Goal: Task Accomplishment & Management: Use online tool/utility

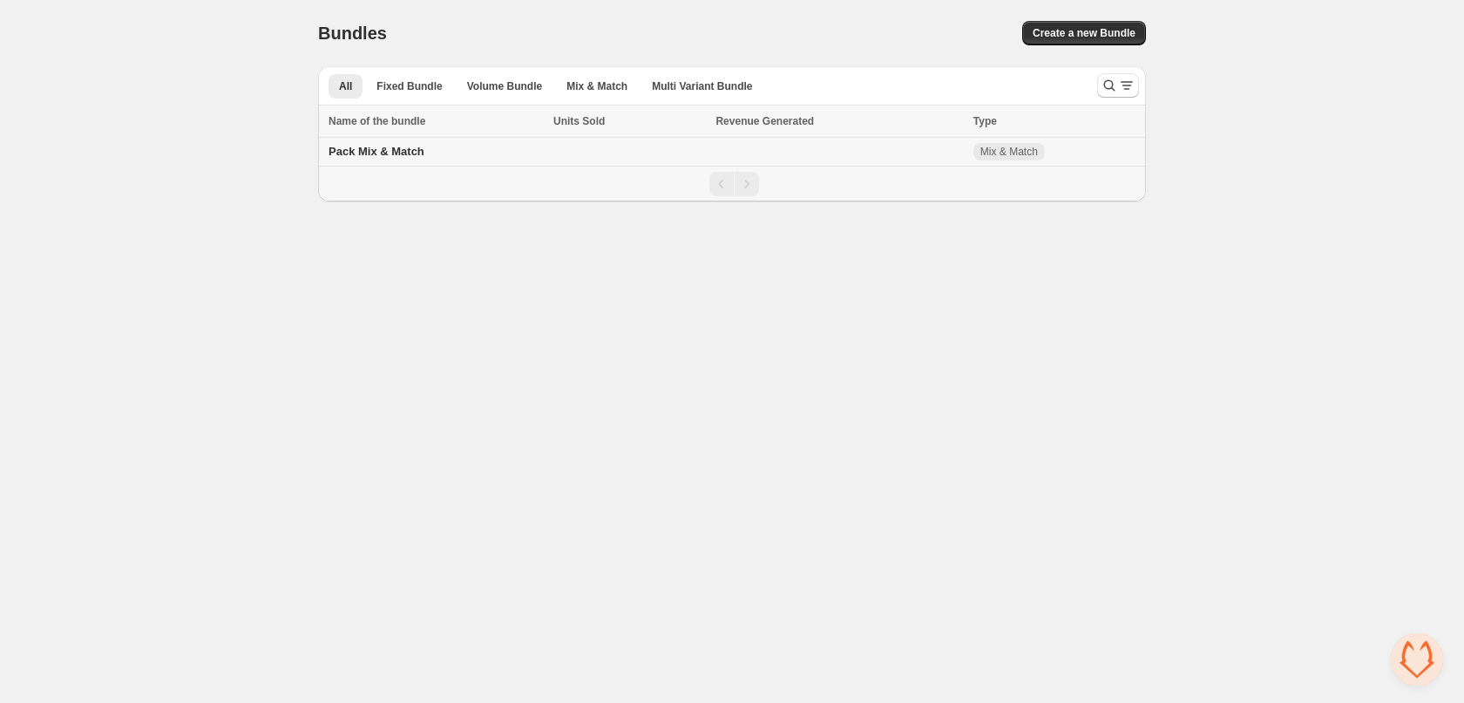
click at [376, 153] on span "Pack Mix & Match" at bounding box center [377, 151] width 96 height 13
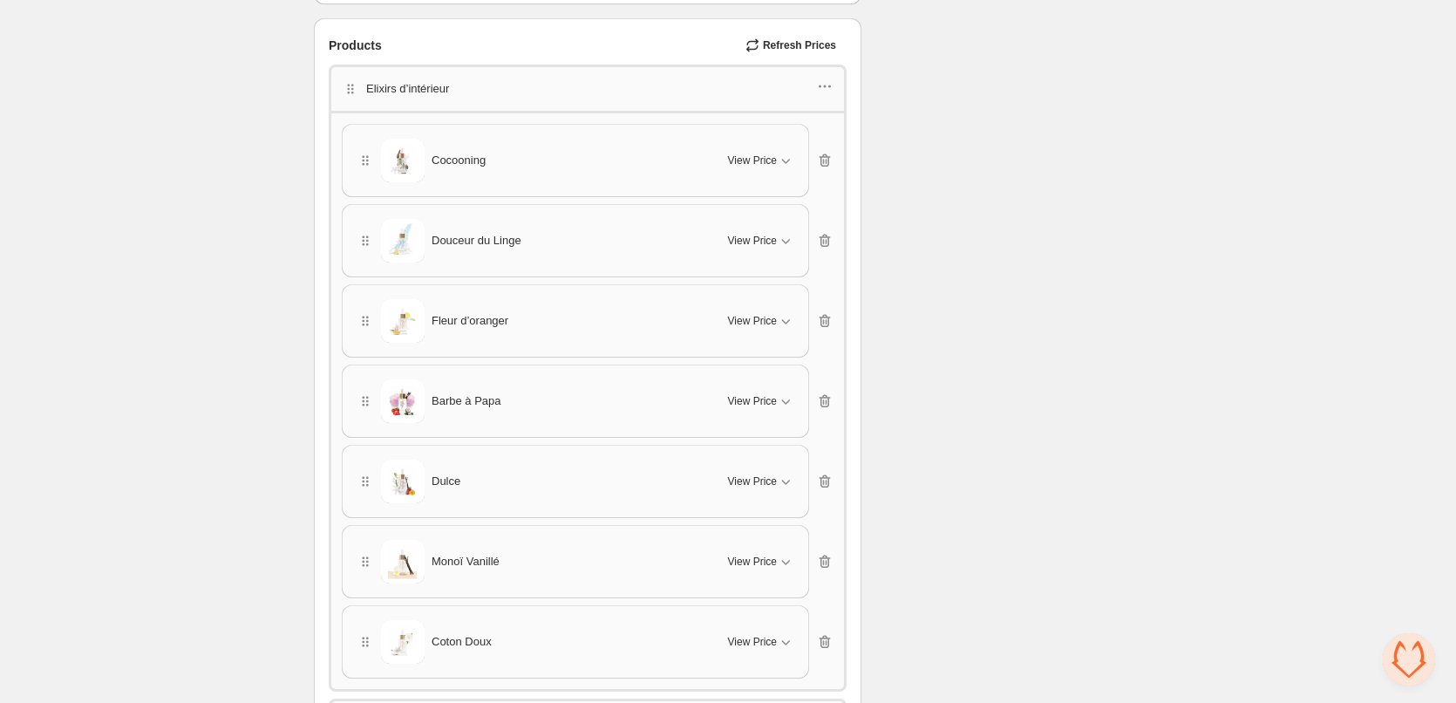
scroll to position [1220, 0]
click at [352, 91] on icon "button" at bounding box center [352, 92] width 3 height 3
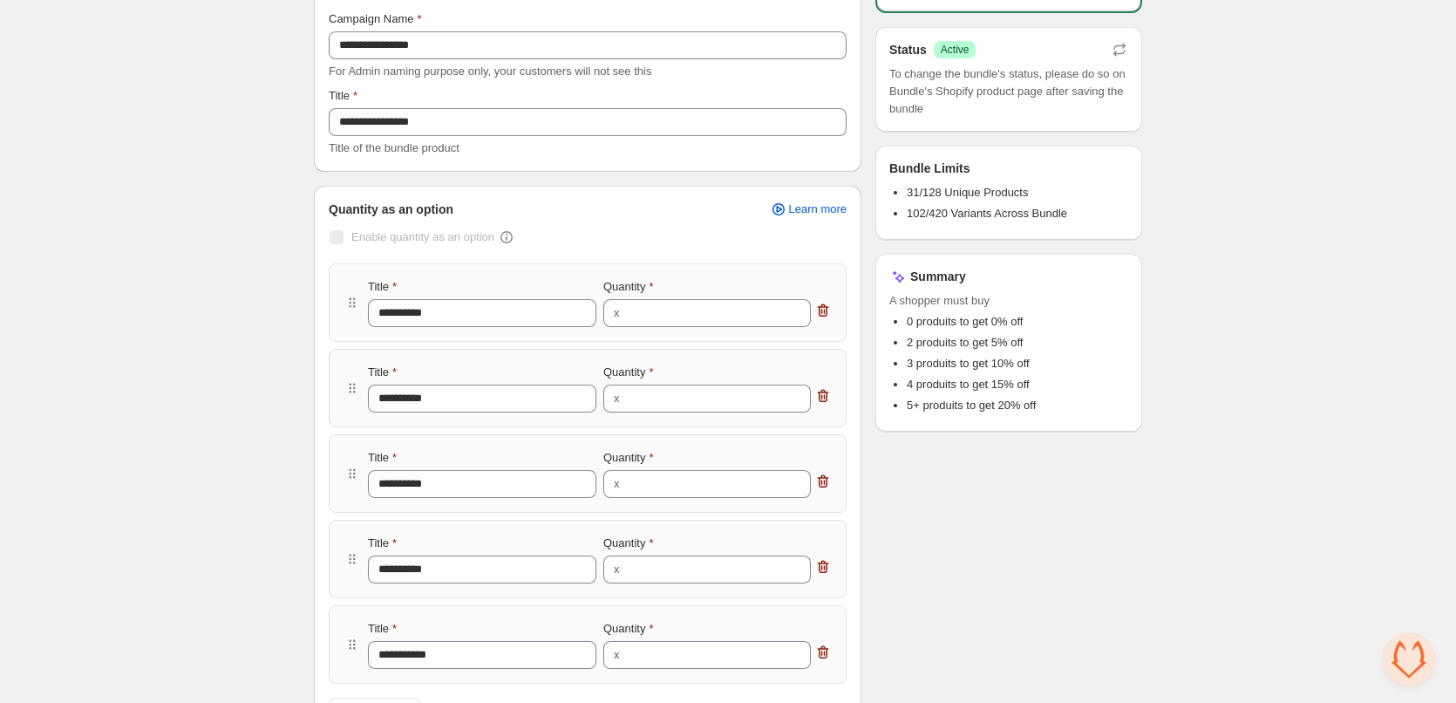
scroll to position [174, 0]
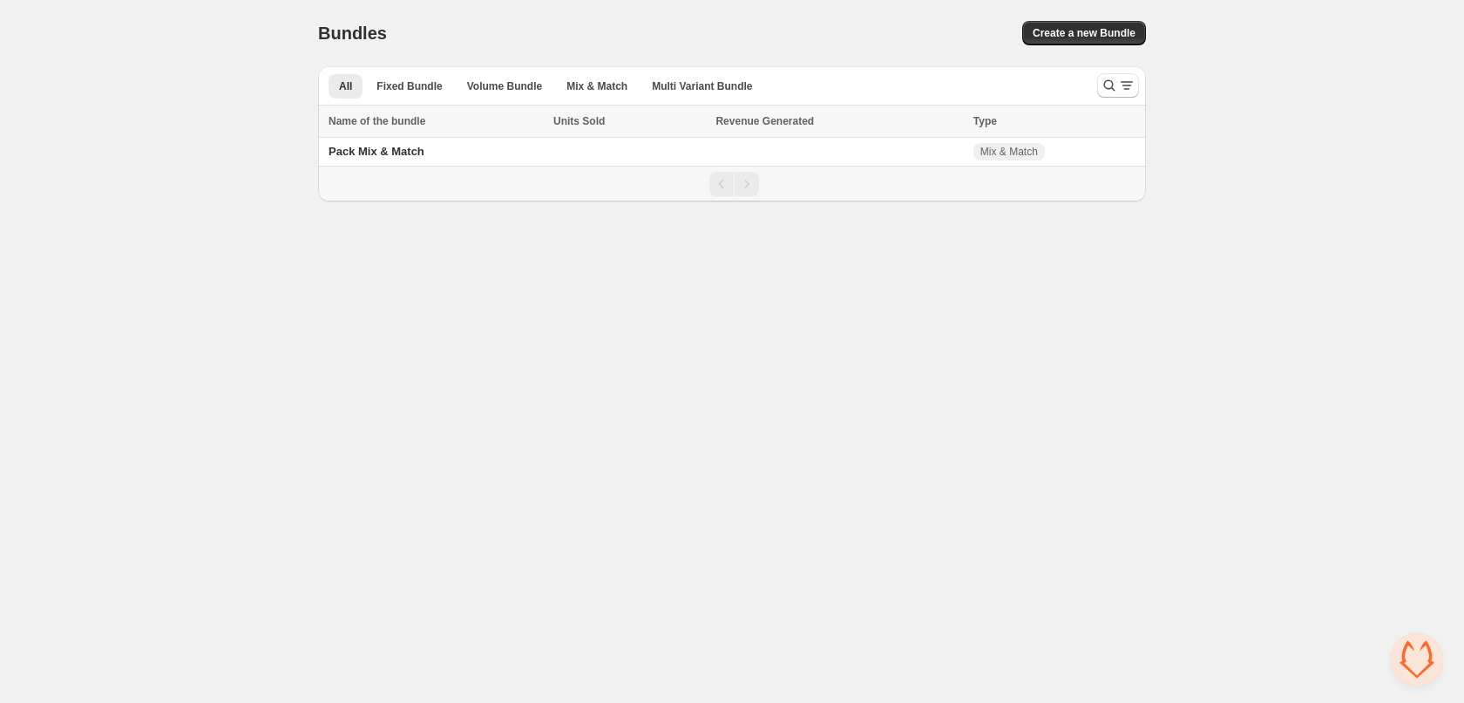
click at [374, 156] on span "Pack Mix & Match" at bounding box center [377, 151] width 96 height 13
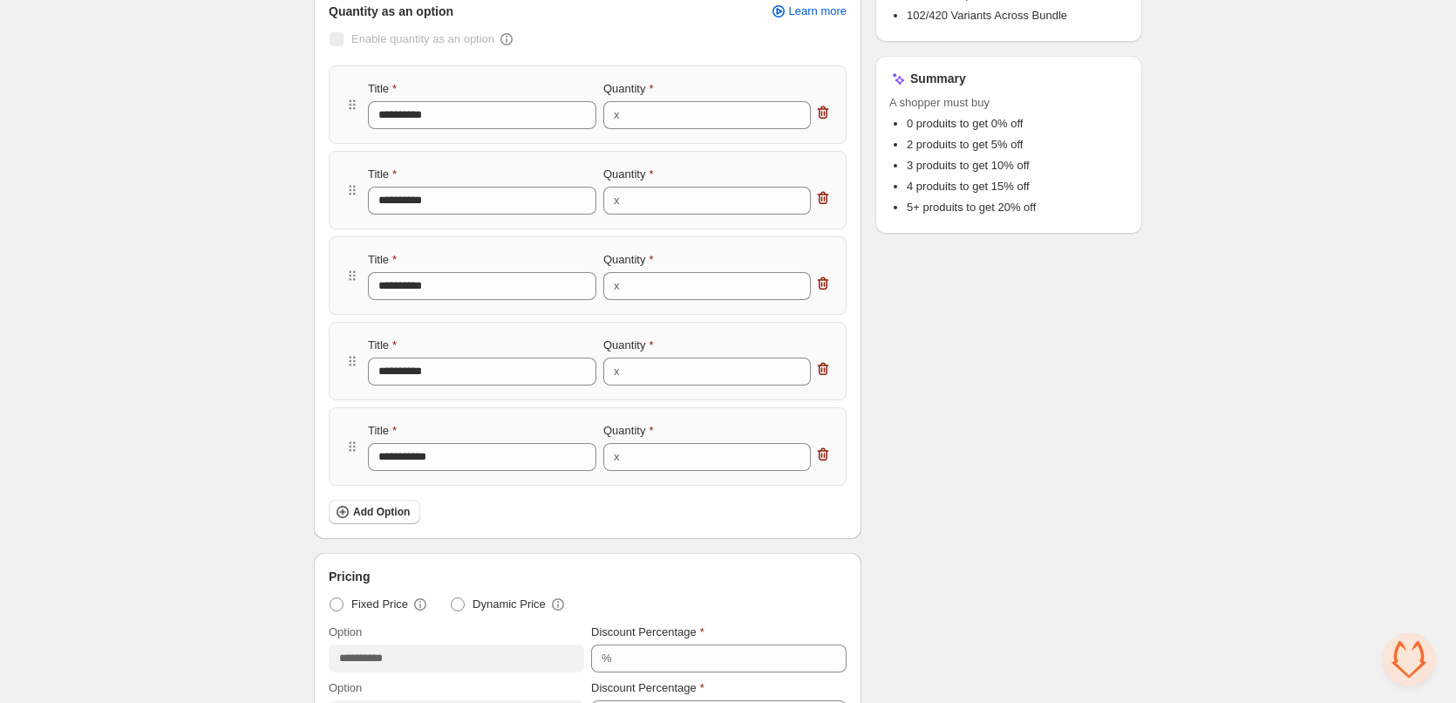
scroll to position [349, 0]
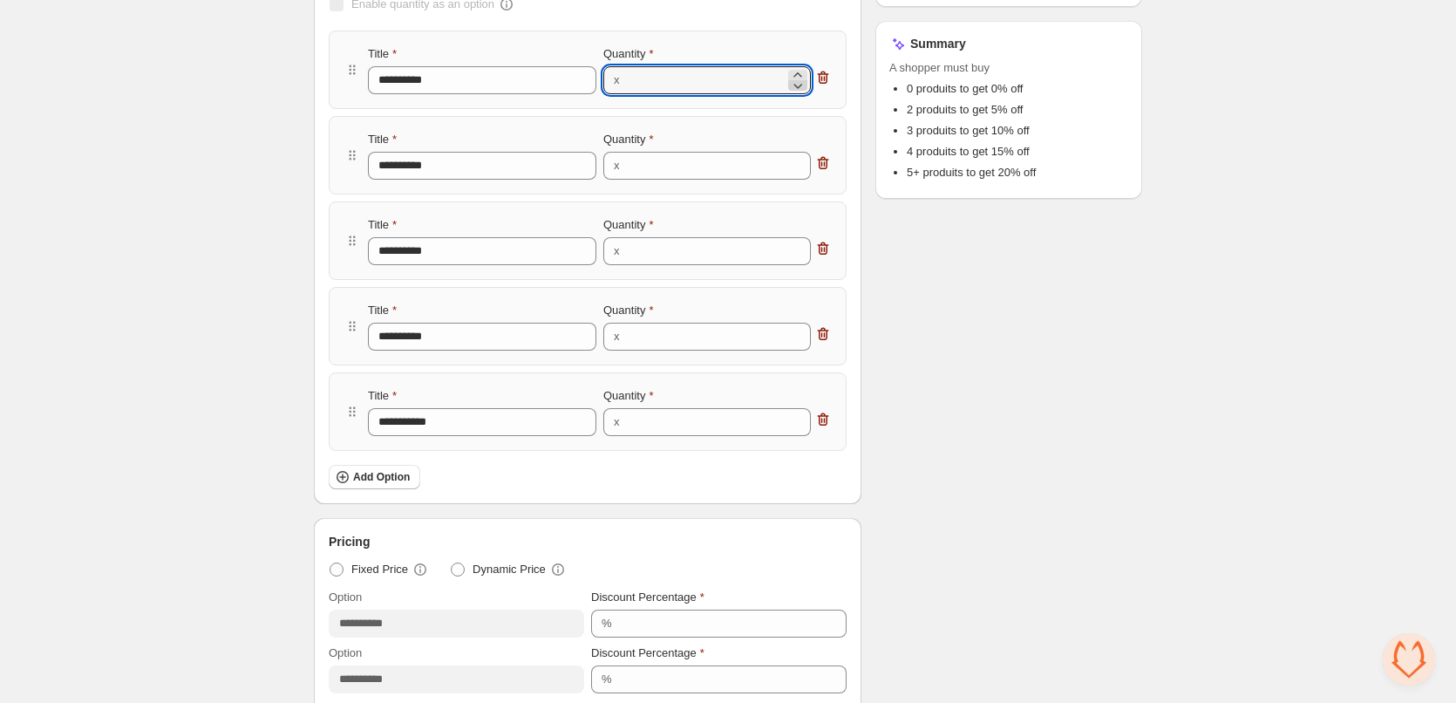
click at [794, 83] on icon at bounding box center [797, 85] width 17 height 17
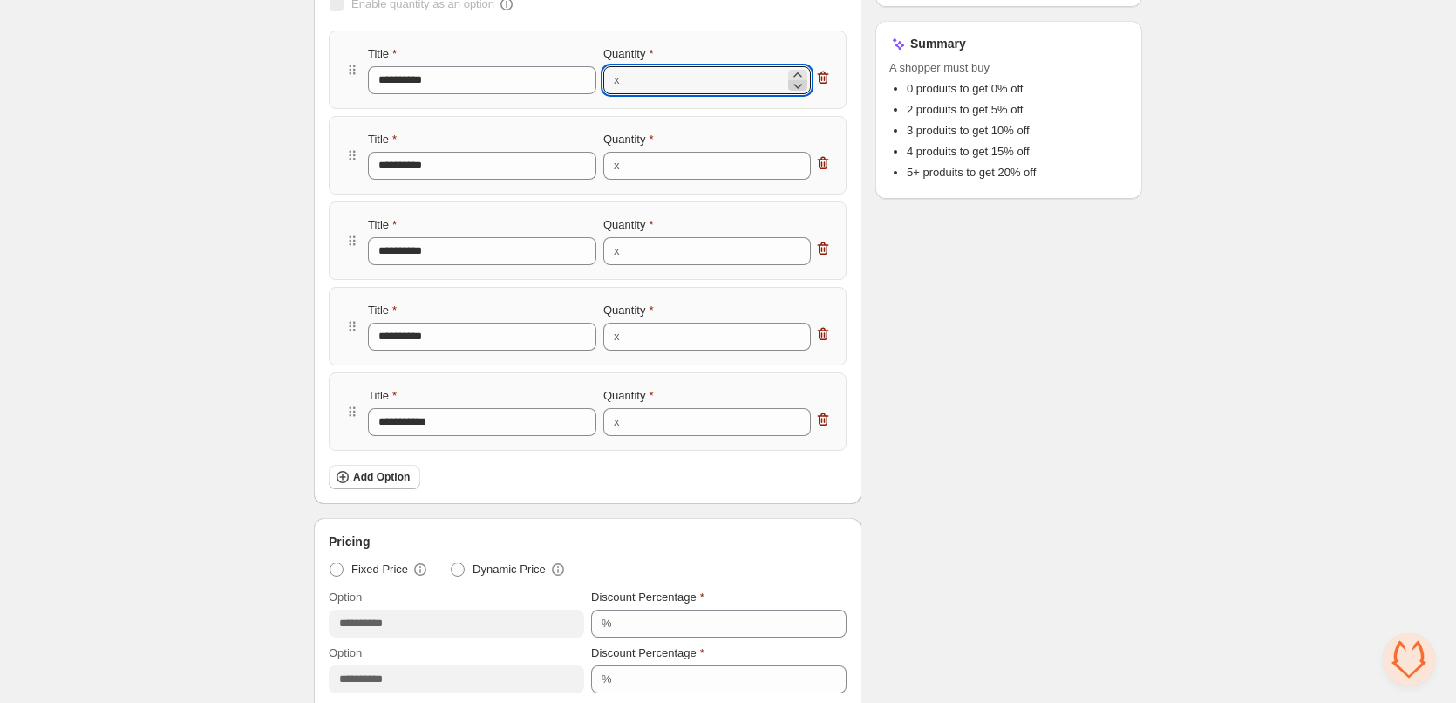
click at [794, 83] on icon at bounding box center [797, 85] width 17 height 17
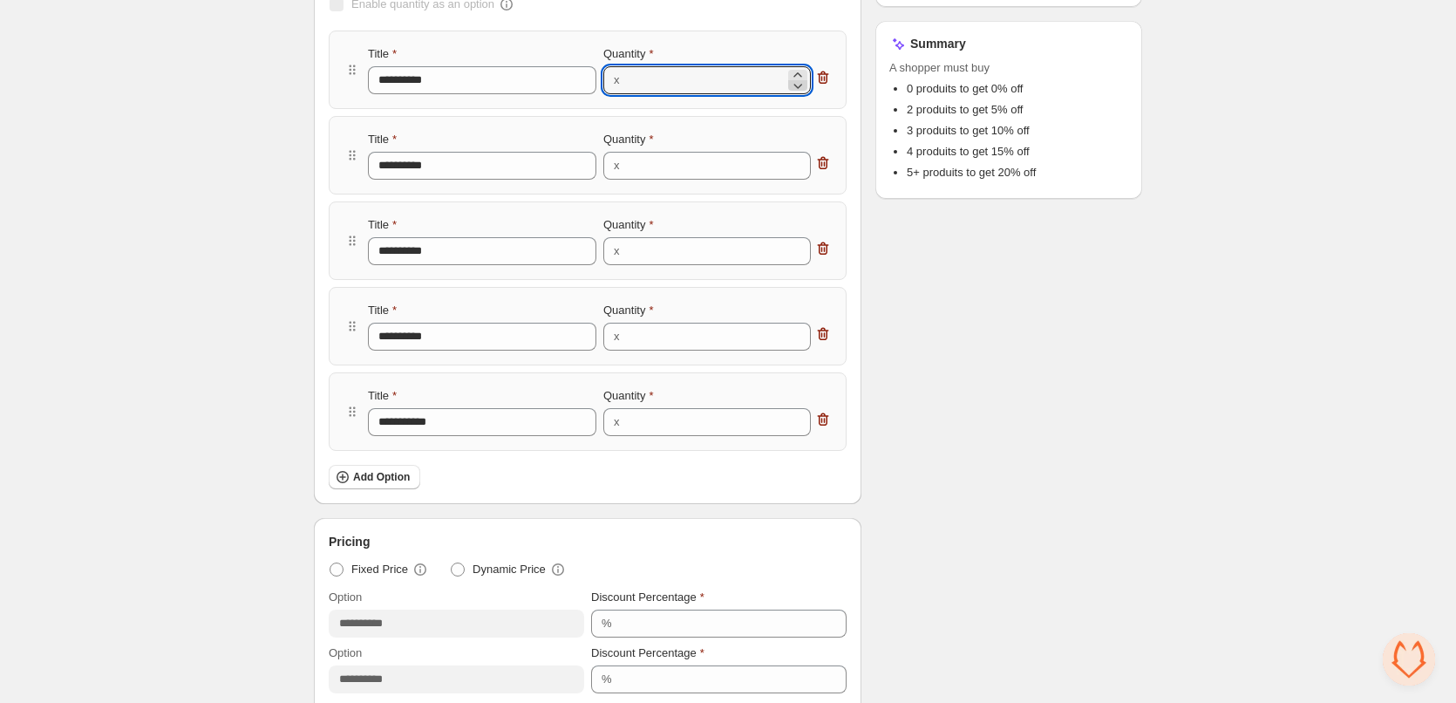
click at [794, 83] on icon at bounding box center [797, 85] width 17 height 17
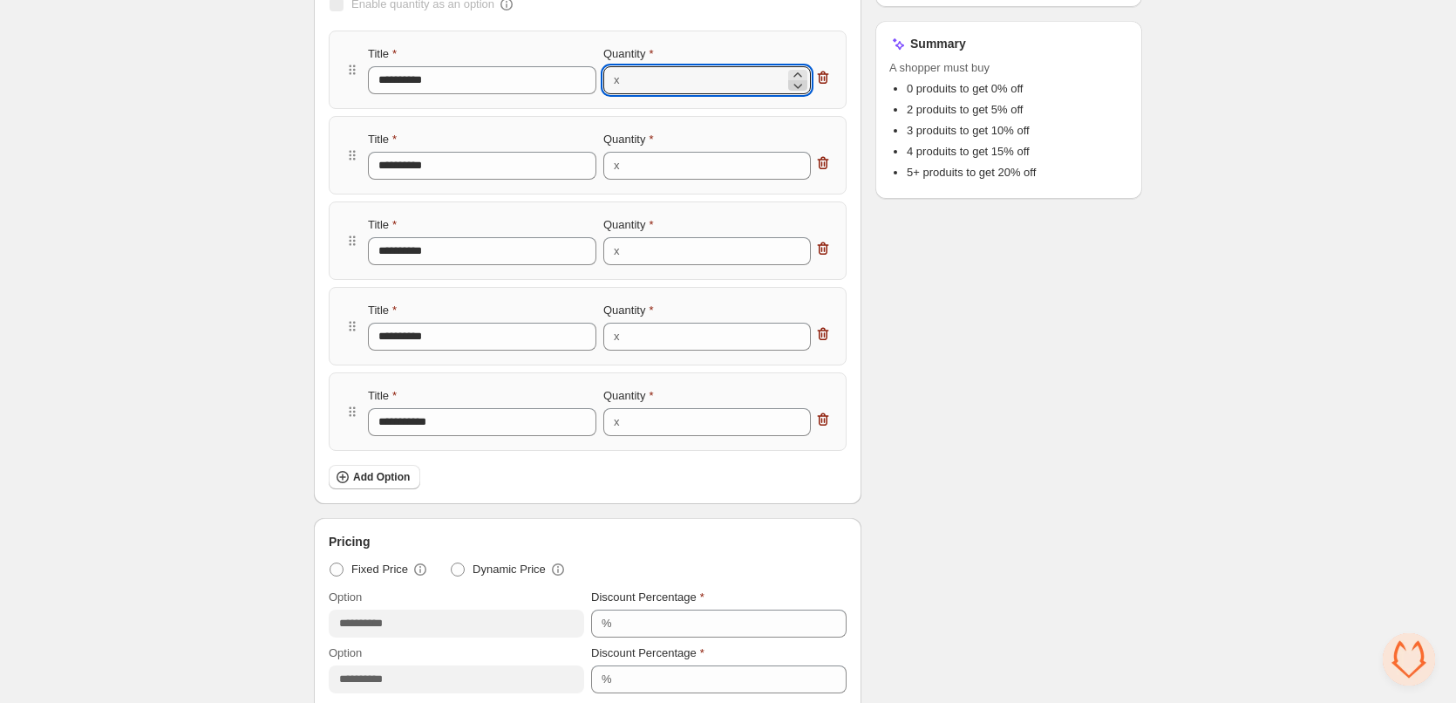
click at [794, 83] on icon at bounding box center [797, 85] width 17 height 17
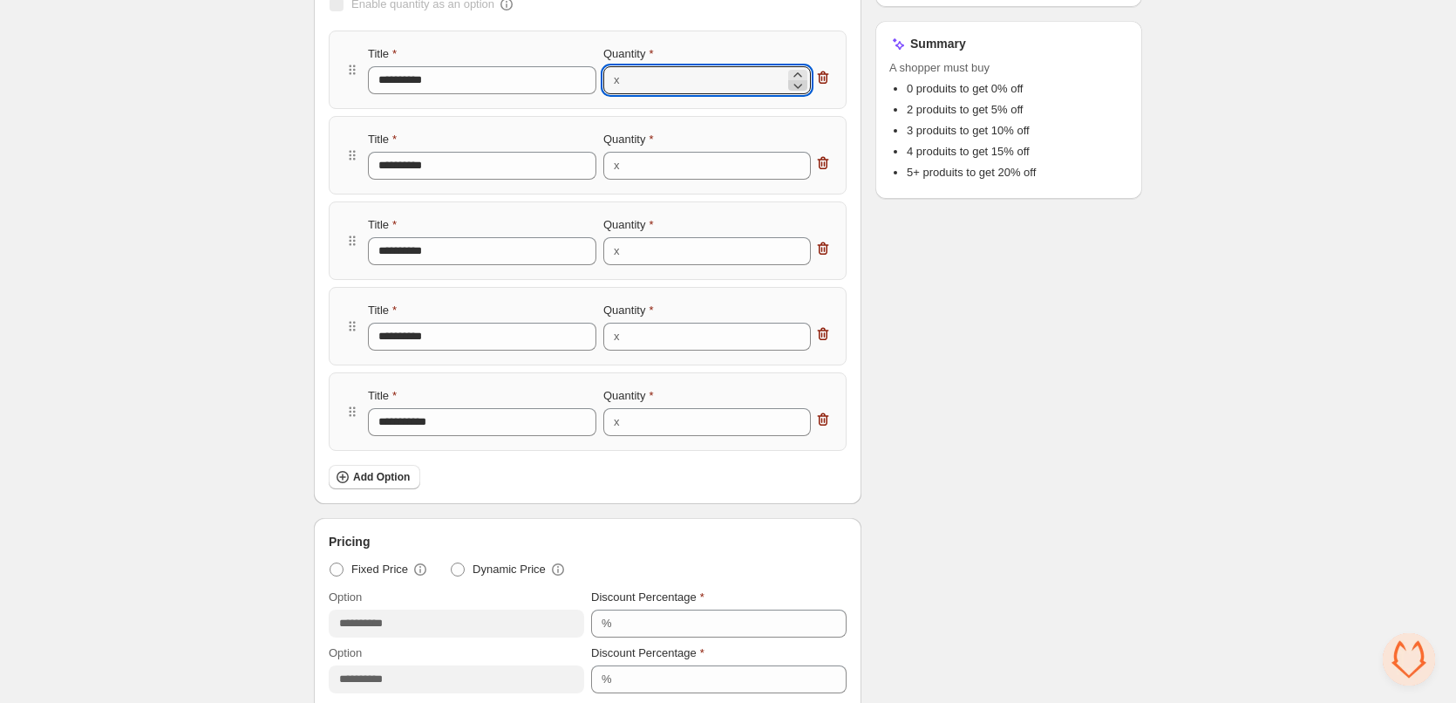
click at [798, 86] on icon at bounding box center [797, 85] width 17 height 17
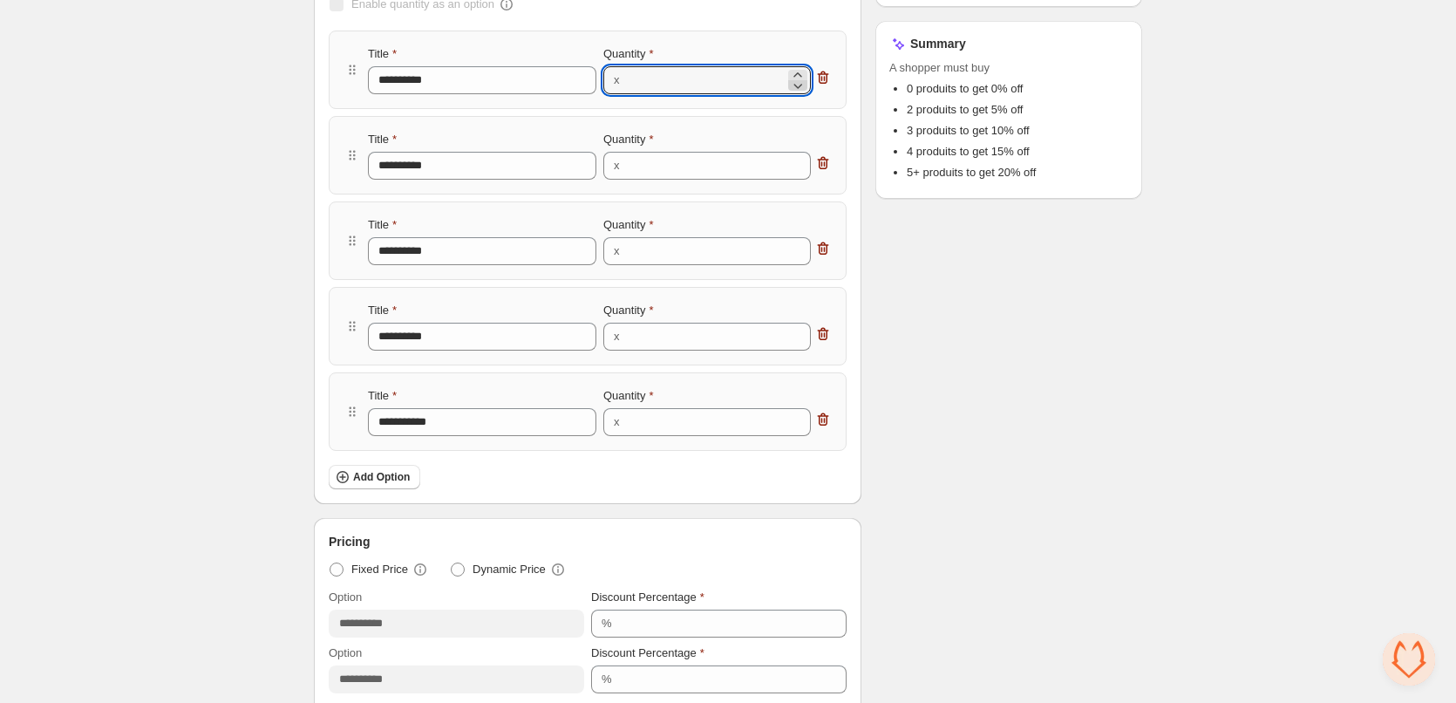
click at [798, 86] on icon at bounding box center [797, 85] width 17 height 17
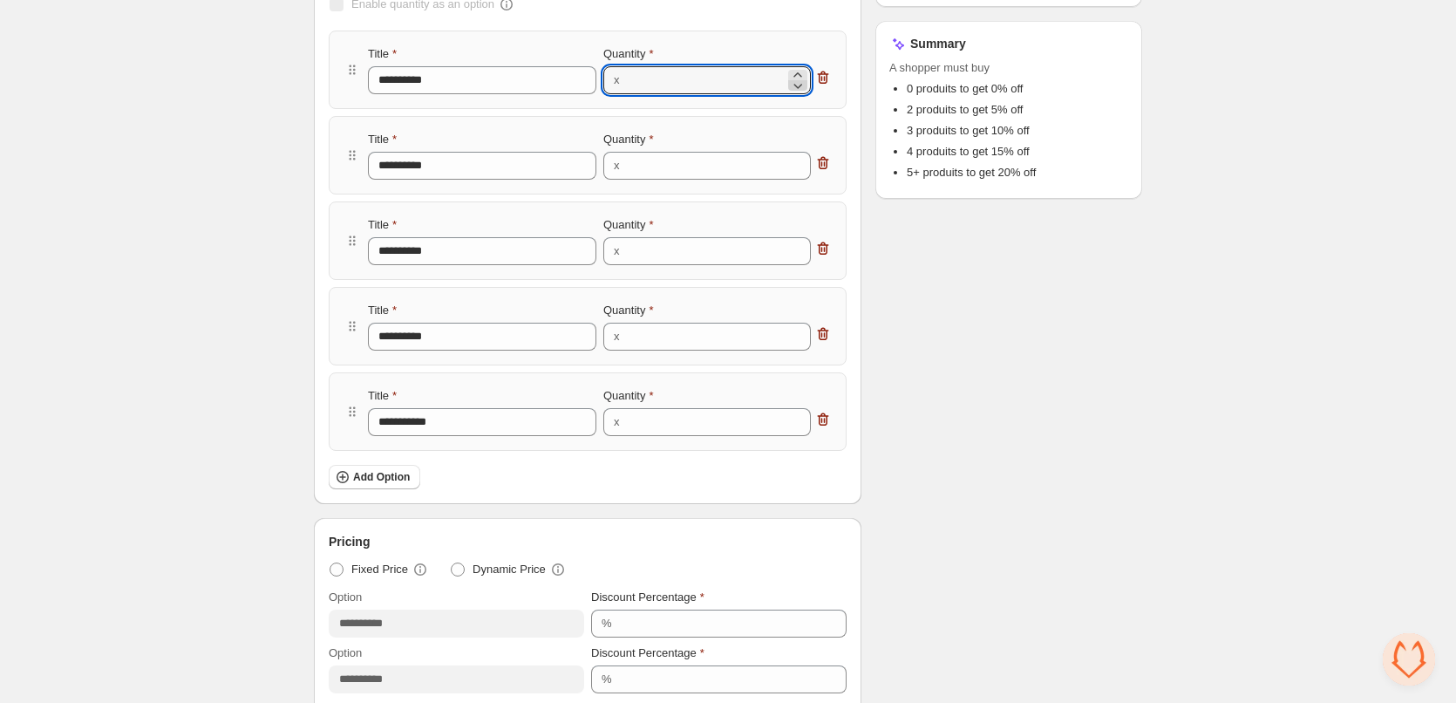
click at [798, 86] on icon at bounding box center [797, 85] width 17 height 17
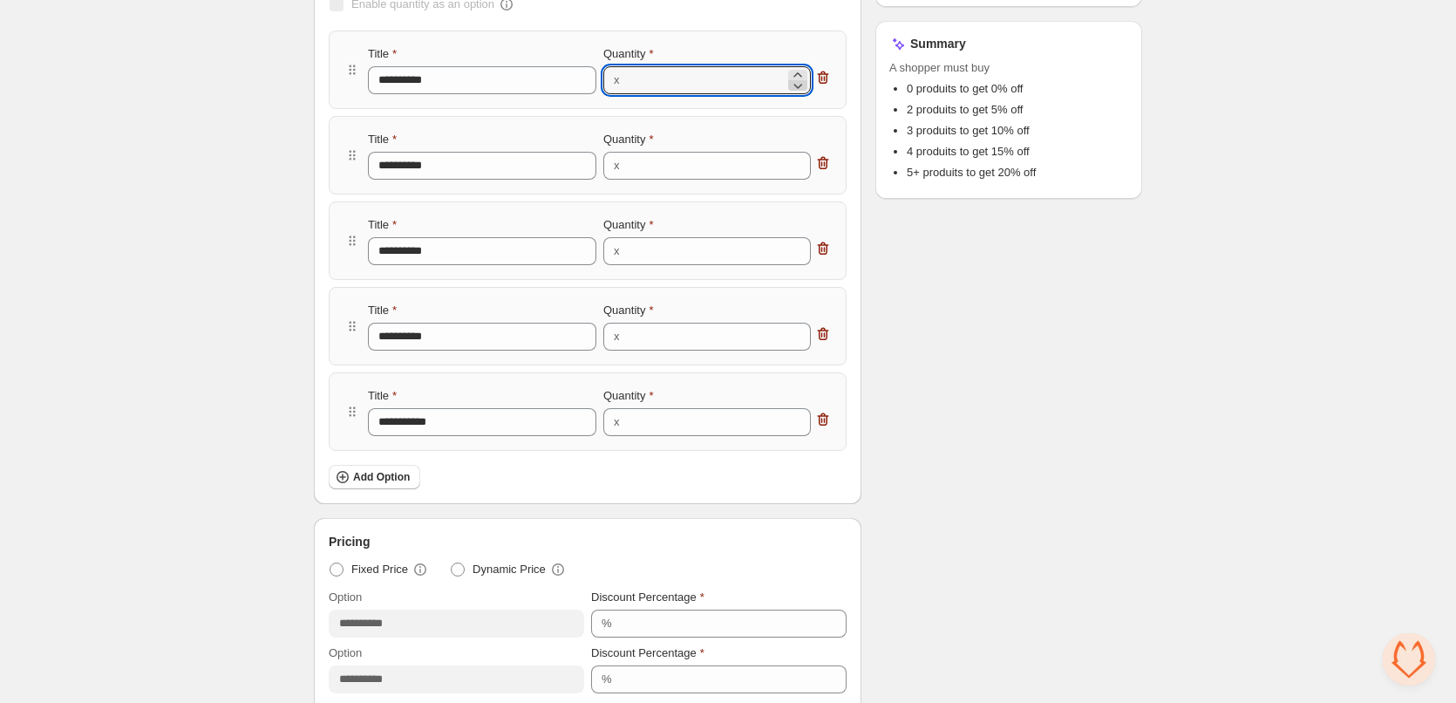
click at [798, 86] on icon at bounding box center [797, 85] width 17 height 17
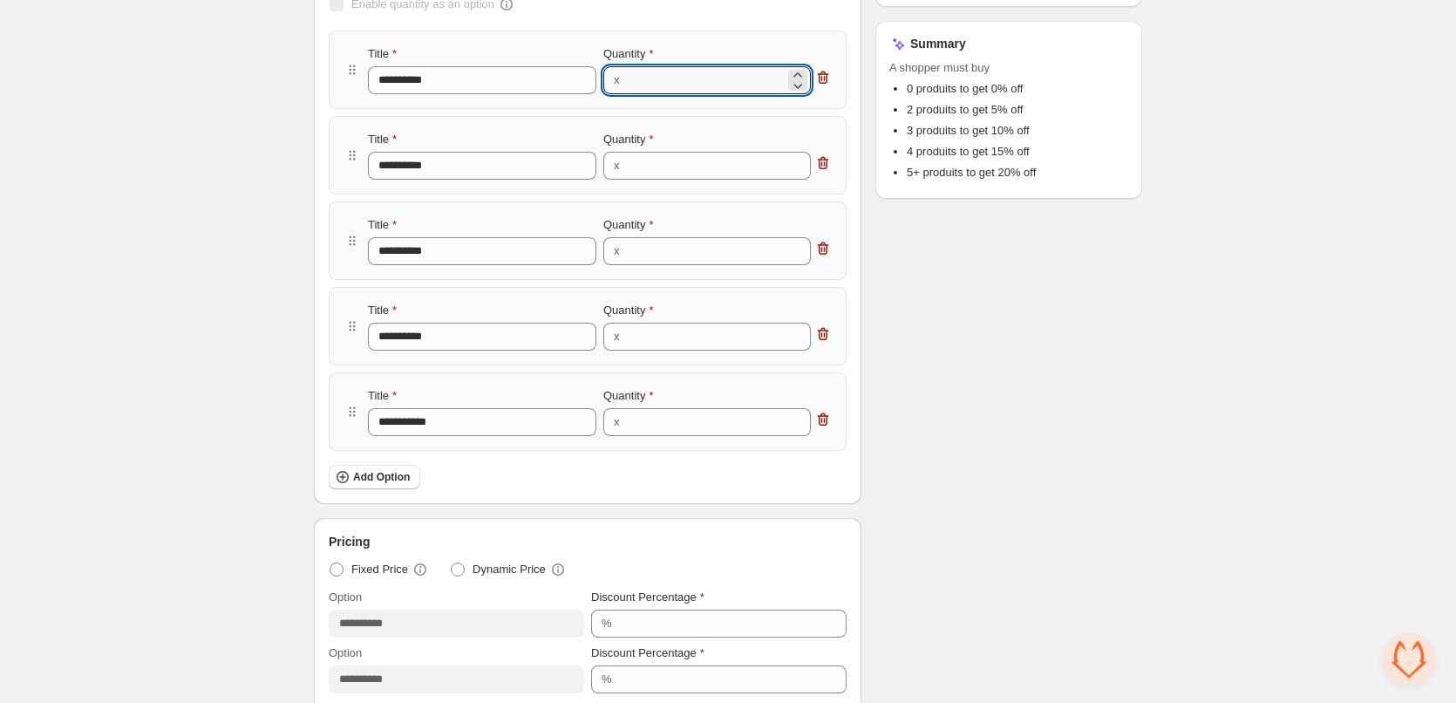
drag, startPoint x: 663, startPoint y: 85, endPoint x: 606, endPoint y: 85, distance: 57.5
click at [606, 85] on div "x ***" at bounding box center [706, 80] width 207 height 28
click at [662, 86] on input "***" at bounding box center [705, 80] width 160 height 28
click at [798, 87] on icon at bounding box center [798, 86] width 9 height 5
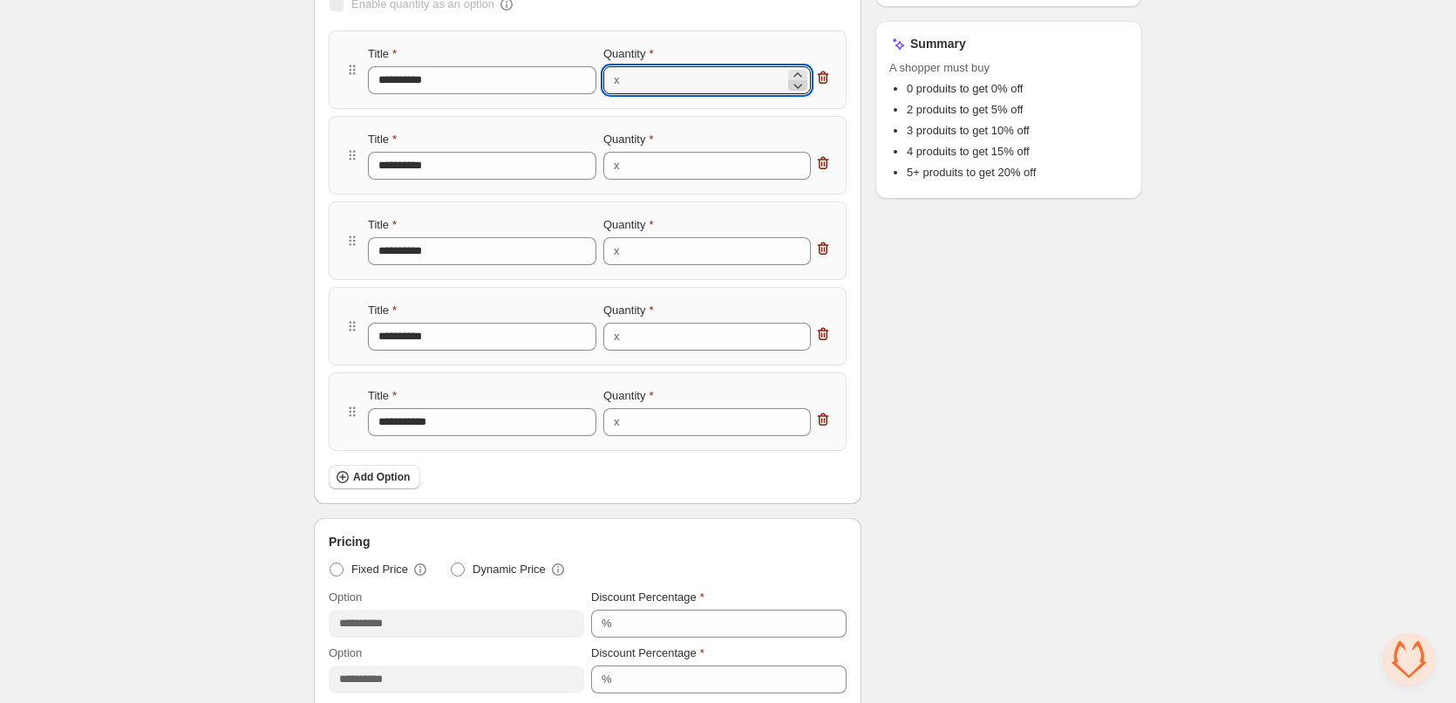
click at [798, 87] on icon at bounding box center [798, 86] width 9 height 5
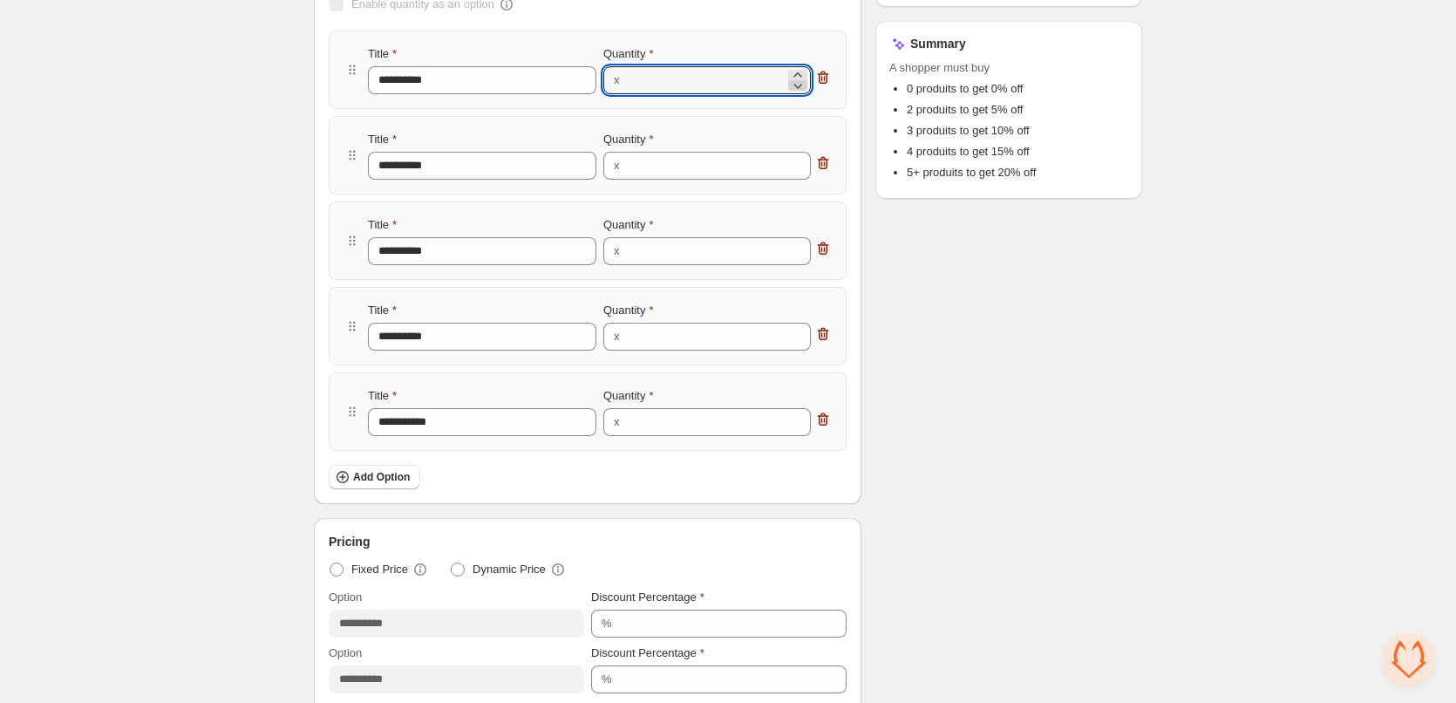
click at [798, 87] on icon at bounding box center [798, 86] width 9 height 5
type input "*"
